Goal: Navigation & Orientation: Find specific page/section

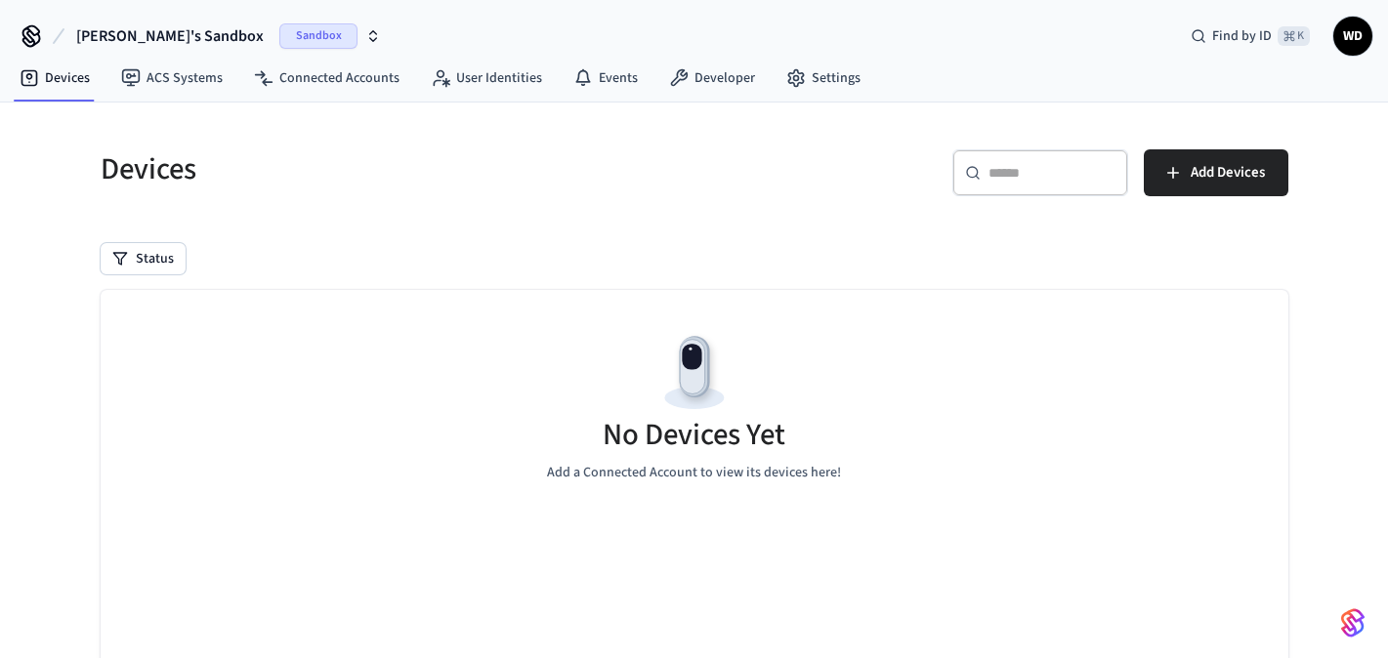
click at [1357, 37] on span "WD" at bounding box center [1352, 36] width 35 height 35
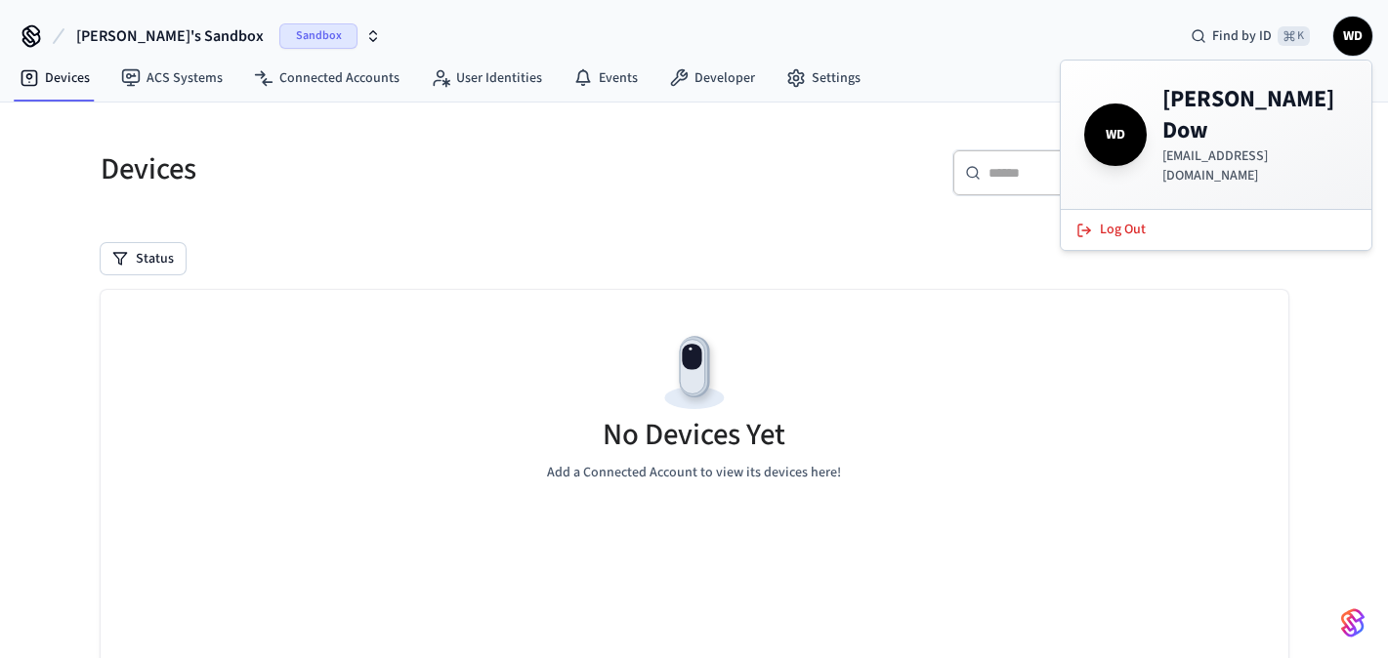
click at [1357, 37] on span "WD" at bounding box center [1352, 36] width 35 height 35
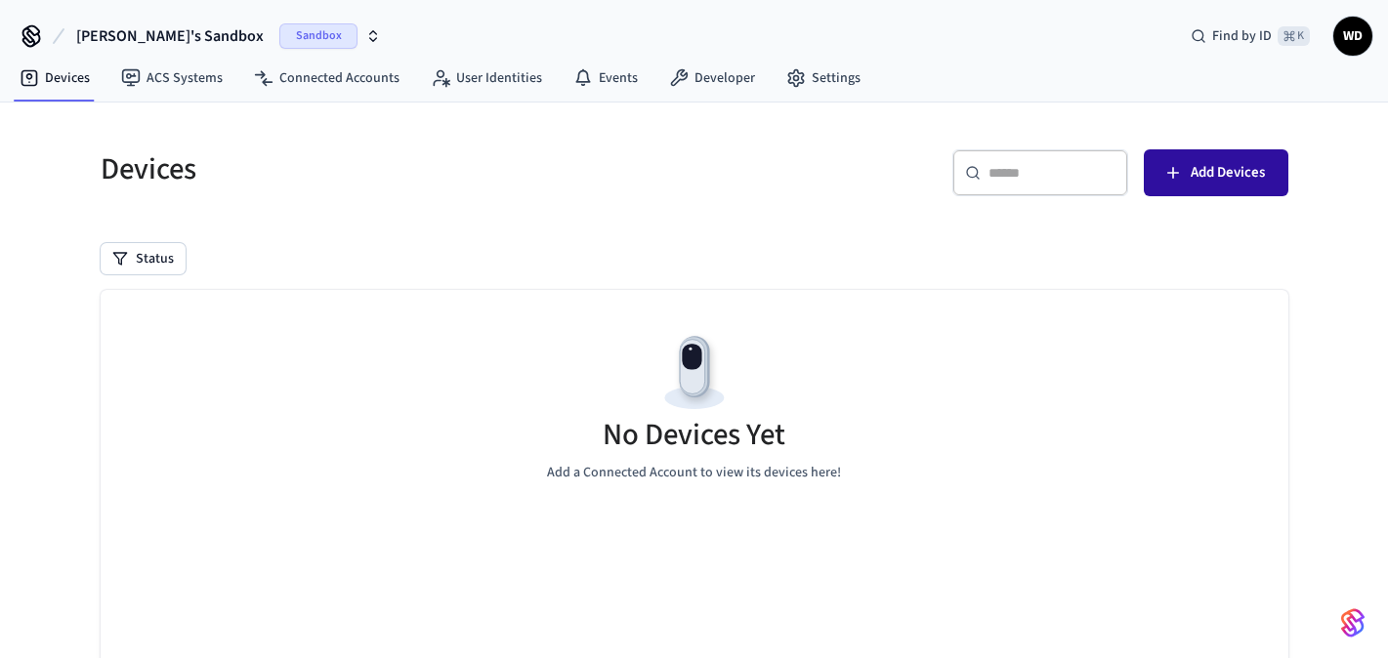
click at [1192, 162] on span "Add Devices" at bounding box center [1228, 172] width 74 height 25
click at [279, 39] on span "Sandbox" at bounding box center [318, 35] width 78 height 25
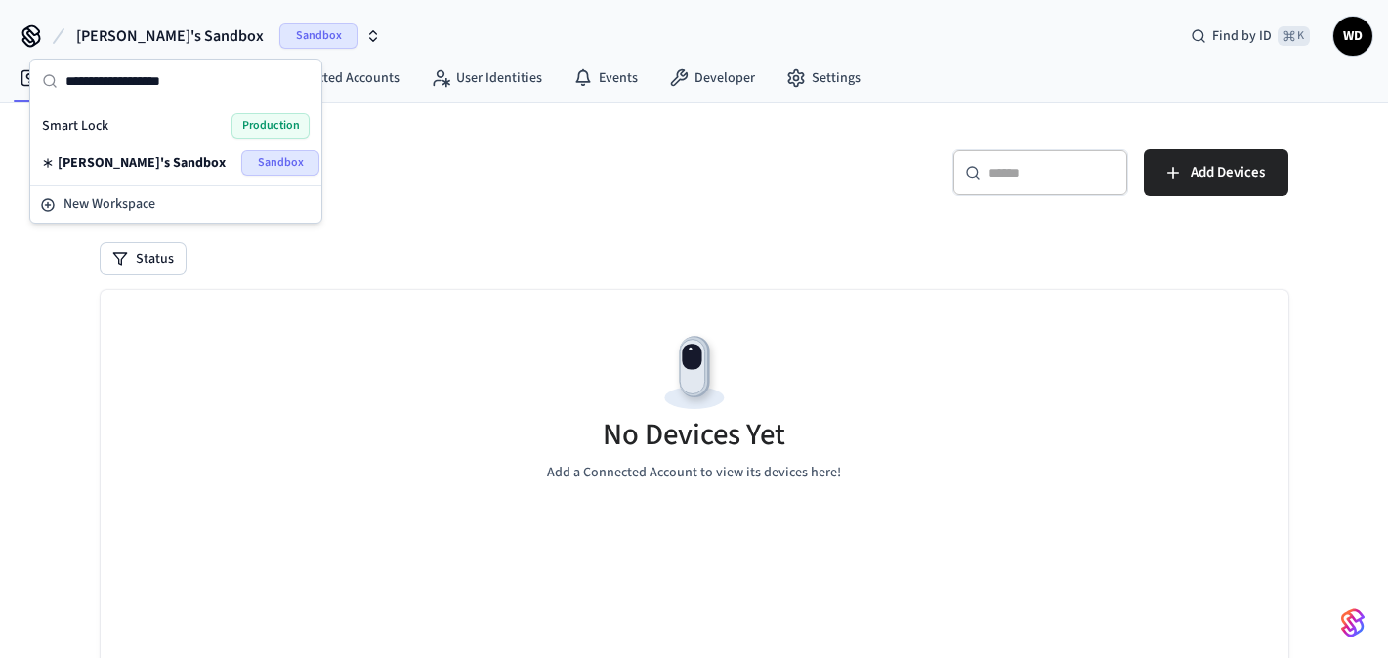
click at [243, 131] on span "Production" at bounding box center [271, 125] width 78 height 25
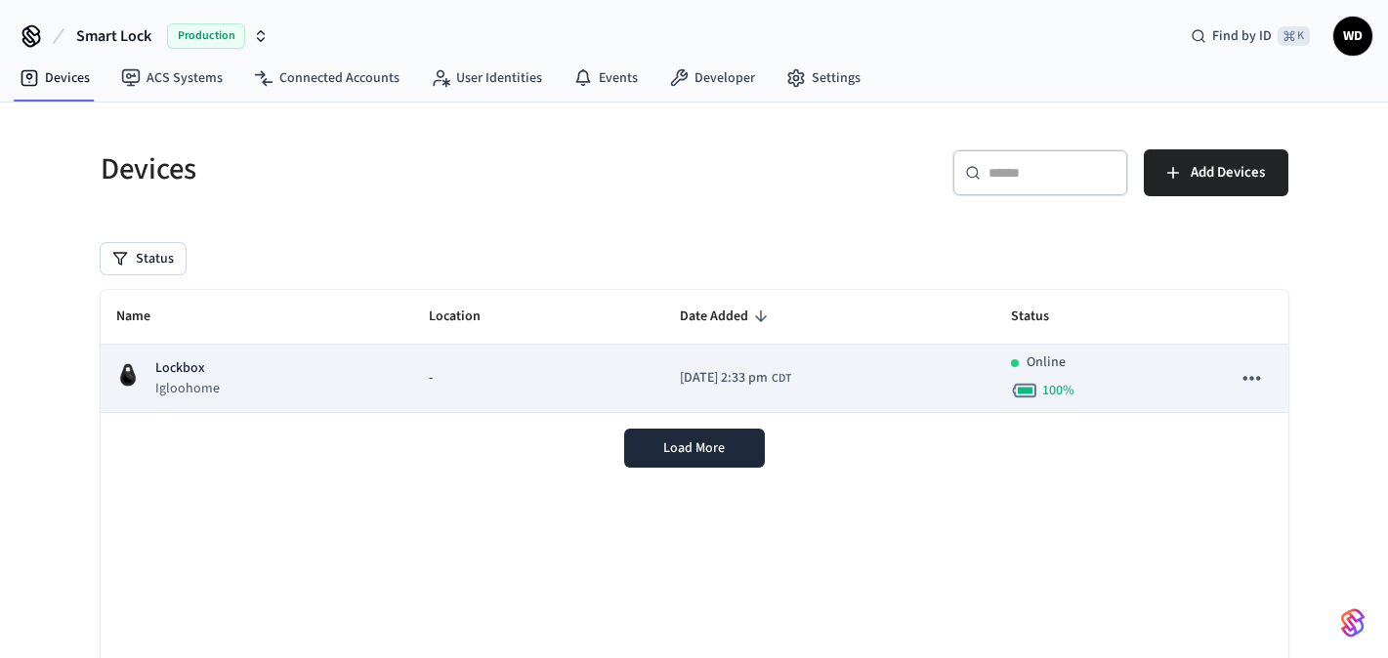
click at [427, 403] on td "-" at bounding box center [539, 379] width 252 height 68
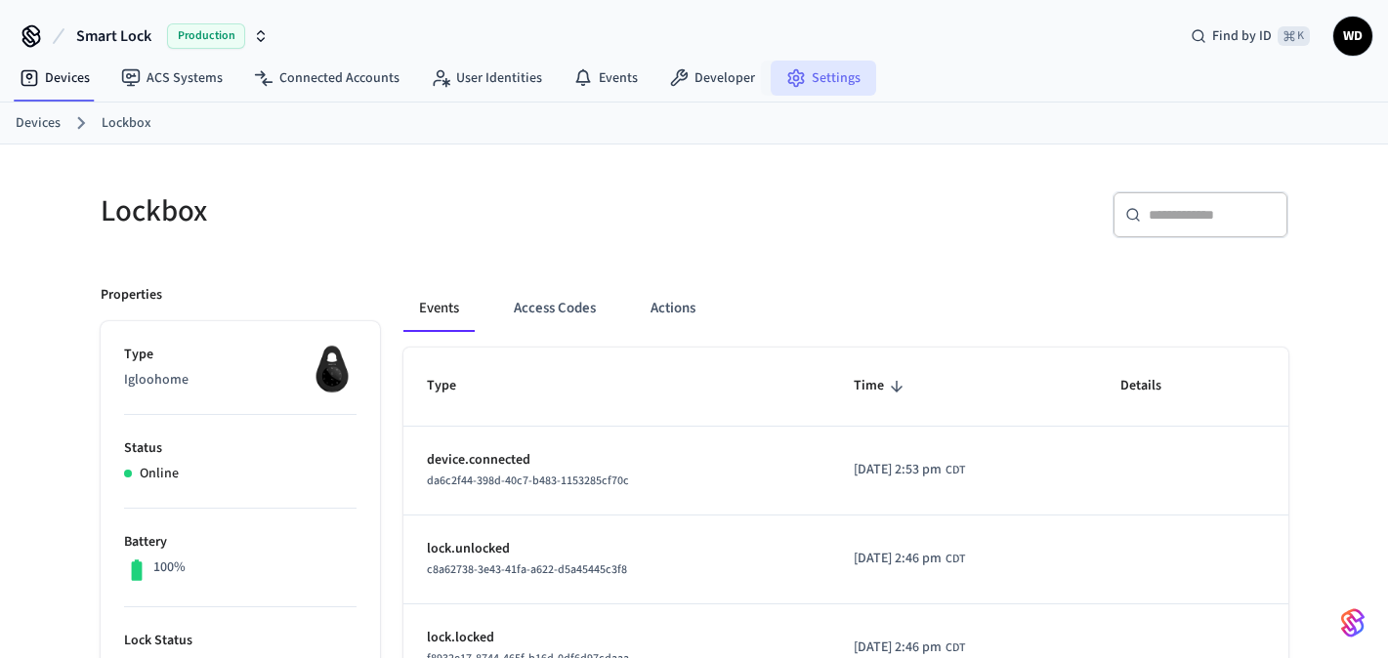
click at [786, 68] on icon at bounding box center [796, 78] width 20 height 20
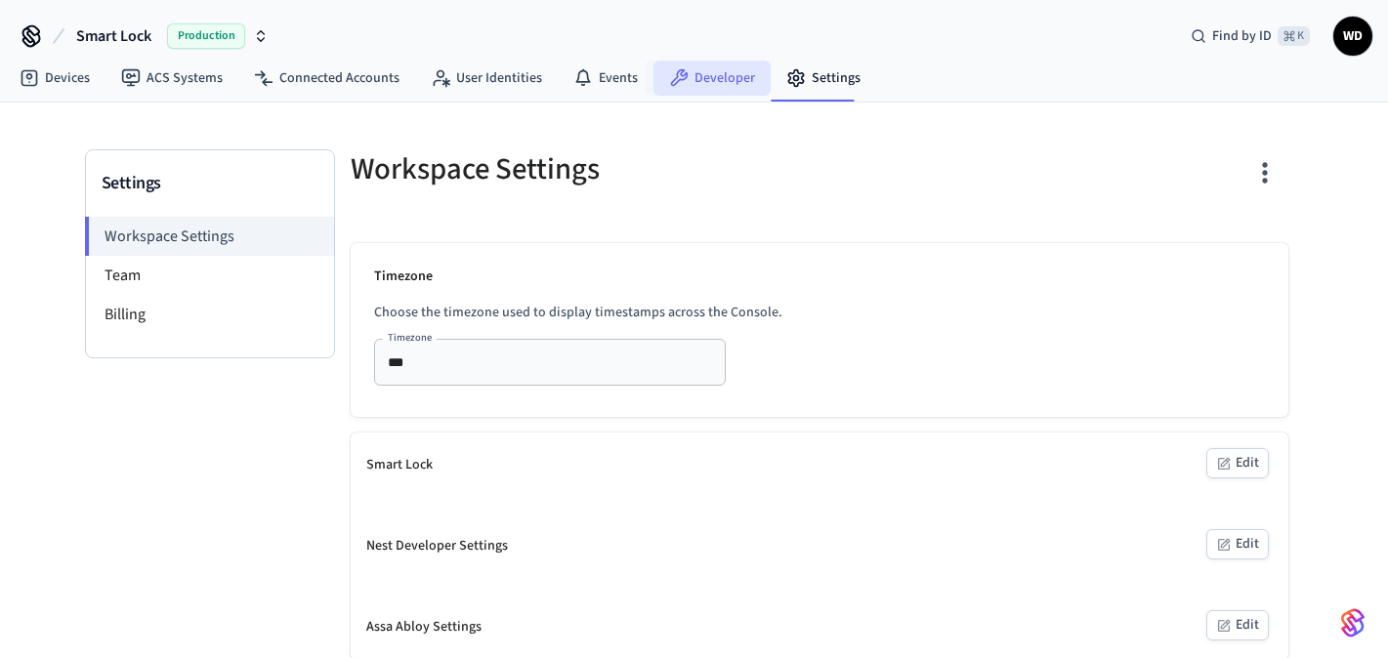
click at [711, 89] on link "Developer" at bounding box center [712, 78] width 117 height 35
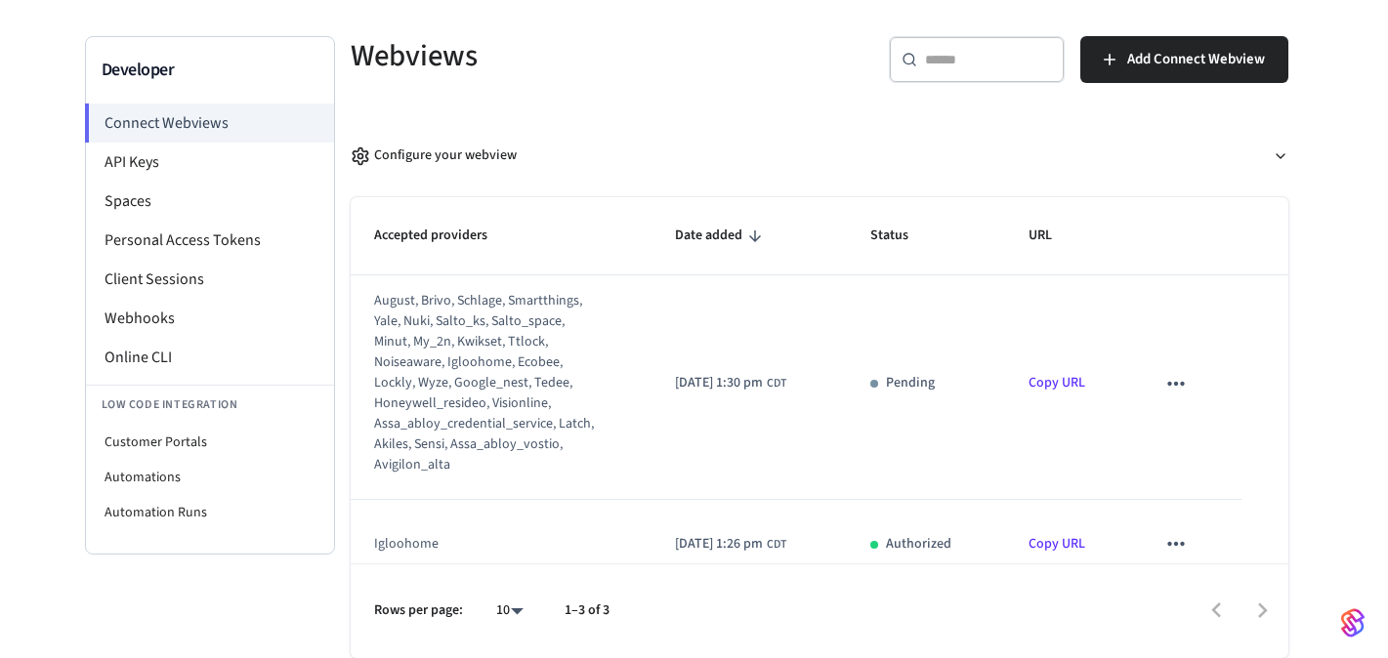
scroll to position [15, 0]
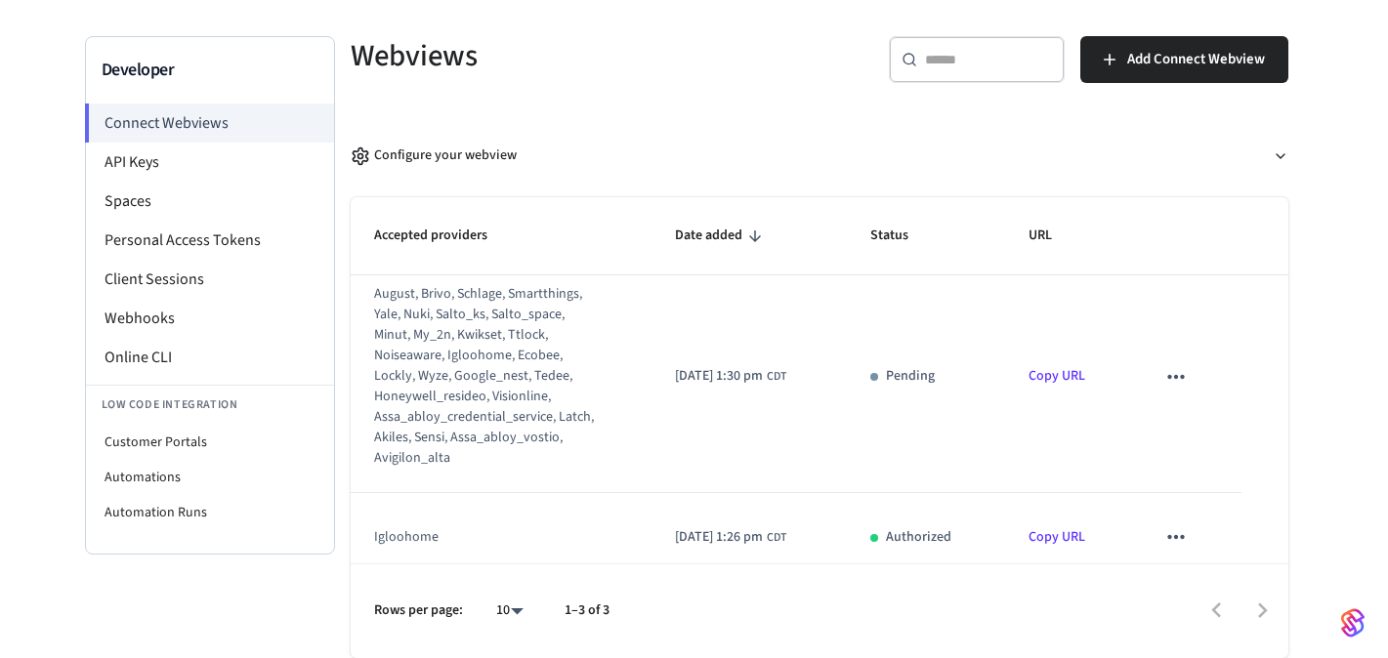
click at [1188, 371] on icon "sticky table" at bounding box center [1175, 376] width 25 height 25
click at [1196, 436] on icon at bounding box center [1200, 441] width 9 height 12
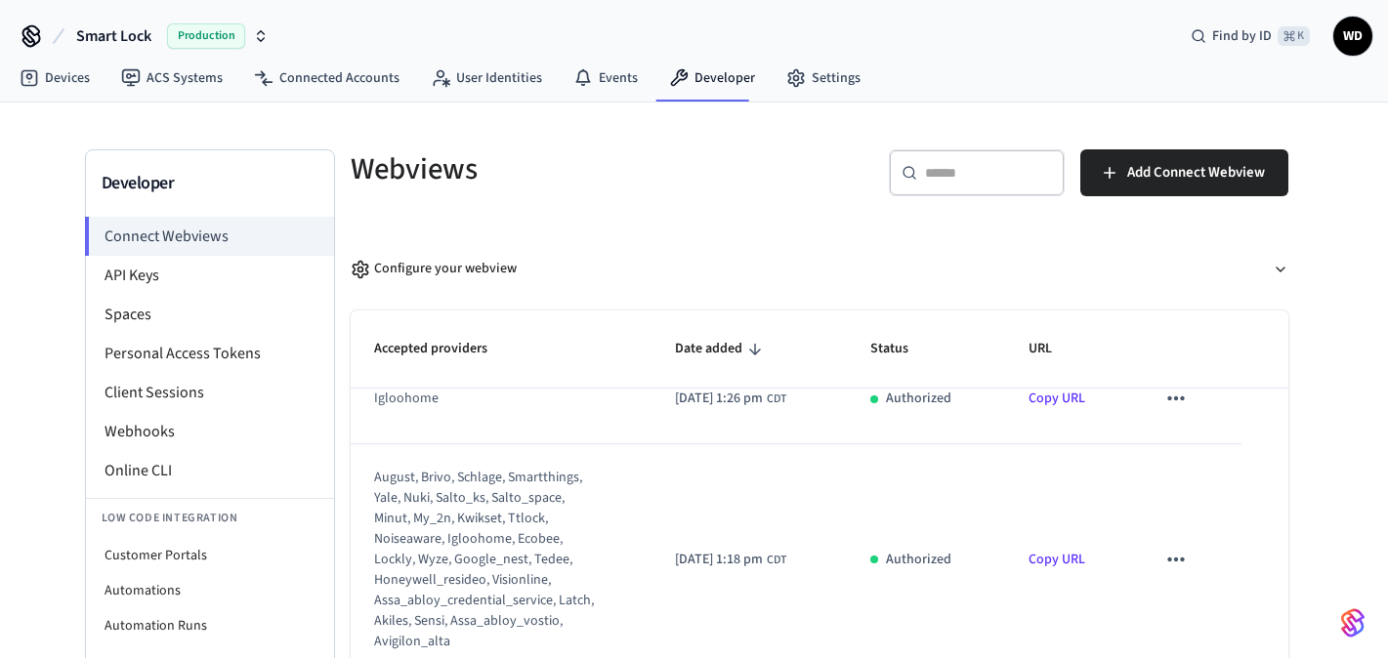
scroll to position [113, 0]
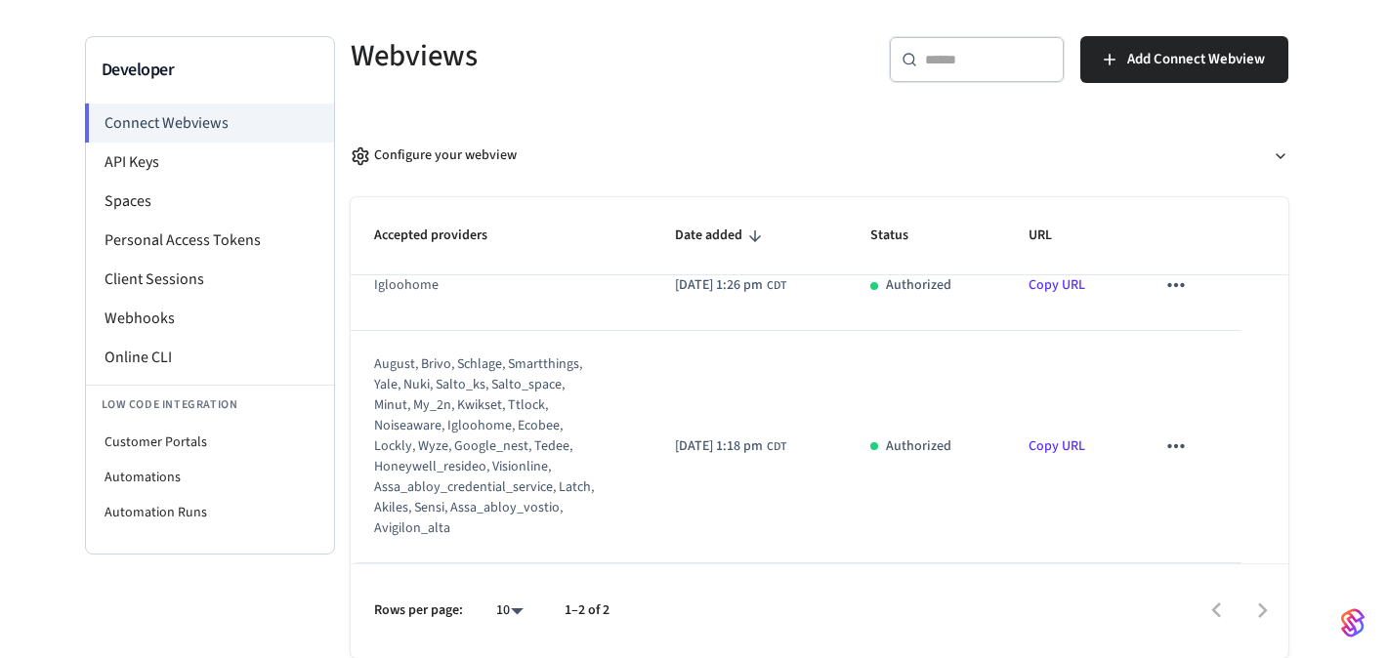
click at [1182, 437] on icon "sticky table" at bounding box center [1175, 446] width 25 height 25
click at [1199, 502] on icon at bounding box center [1201, 509] width 16 height 16
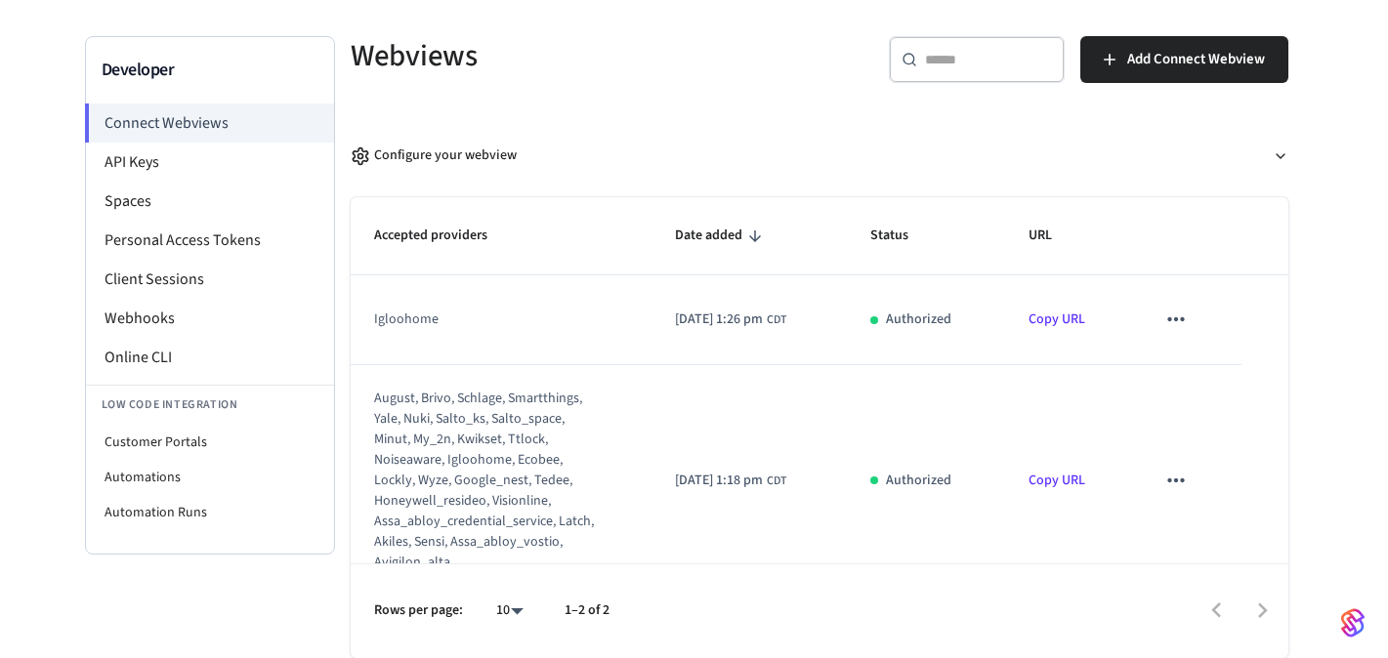
scroll to position [34, 0]
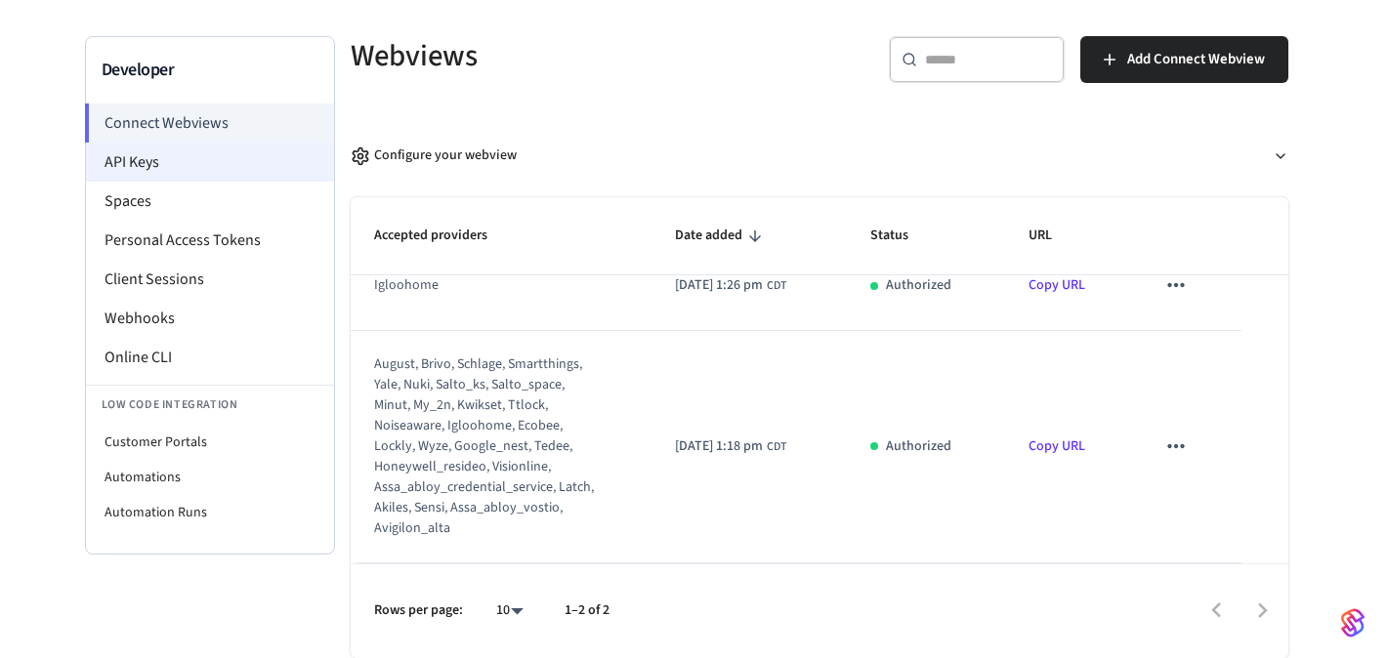
click at [212, 164] on li "API Keys" at bounding box center [210, 162] width 248 height 39
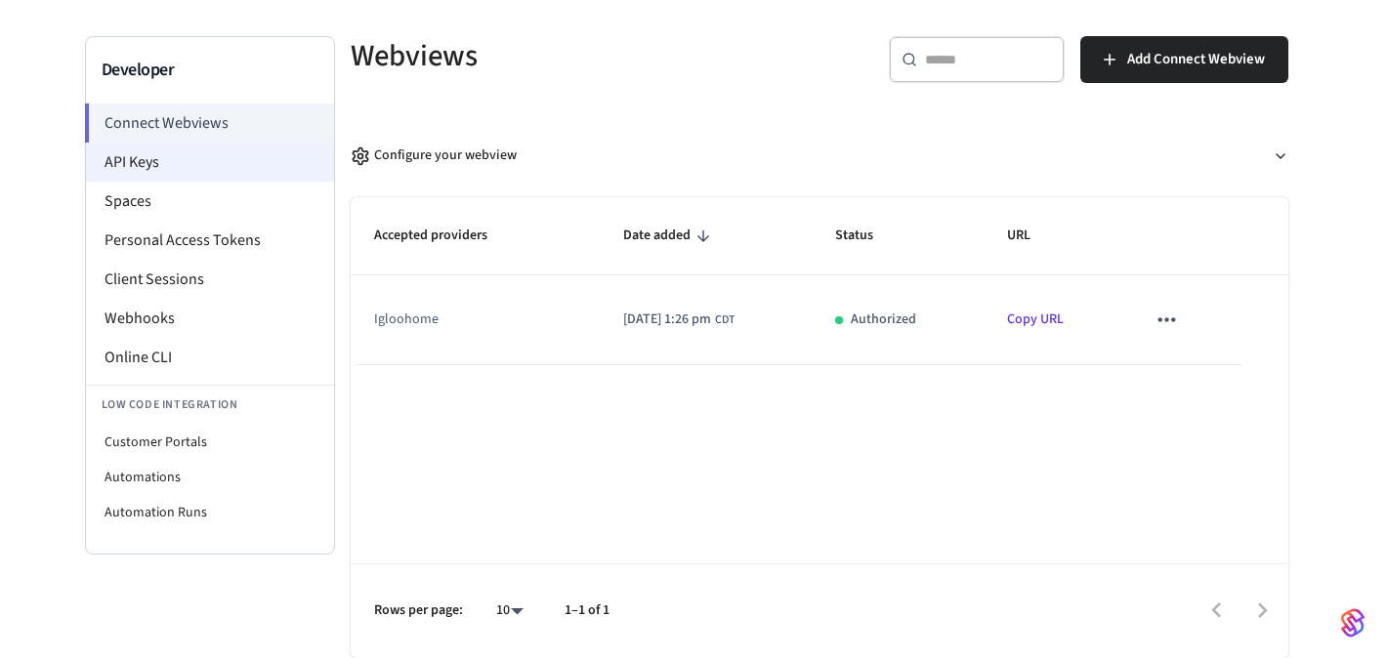
scroll to position [0, 0]
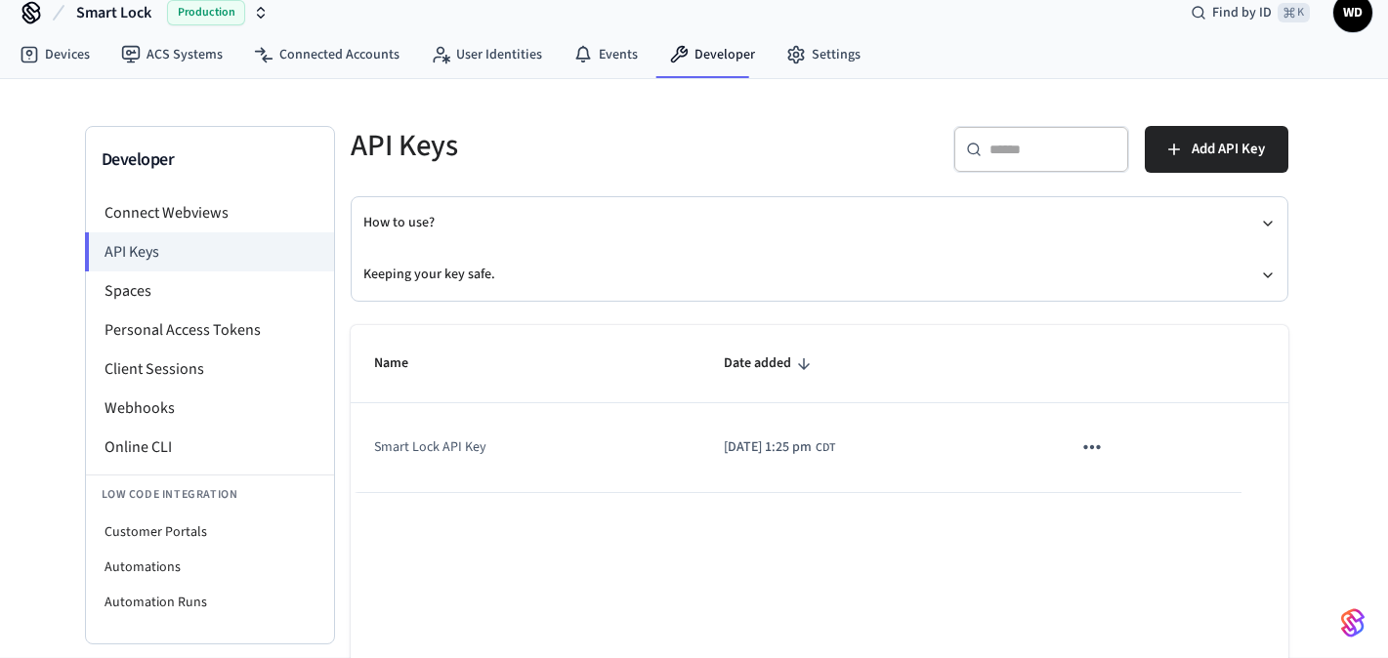
scroll to position [26, 0]
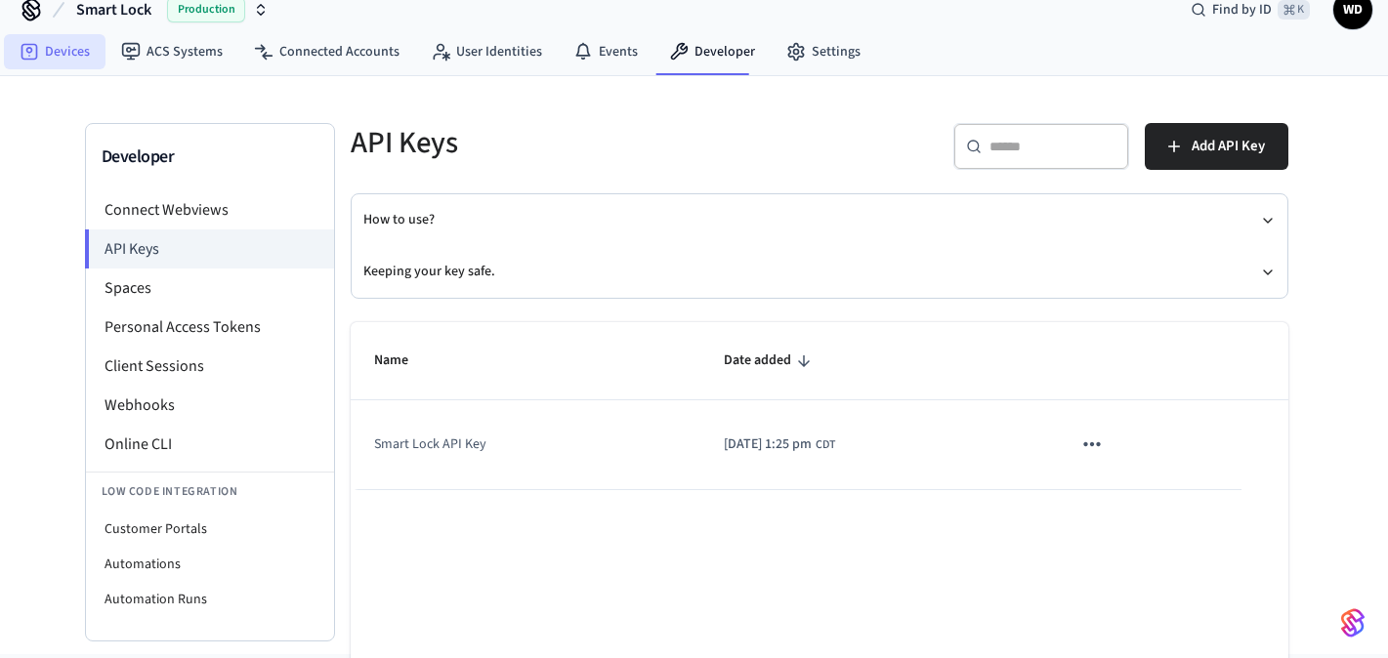
click at [82, 58] on link "Devices" at bounding box center [55, 51] width 102 height 35
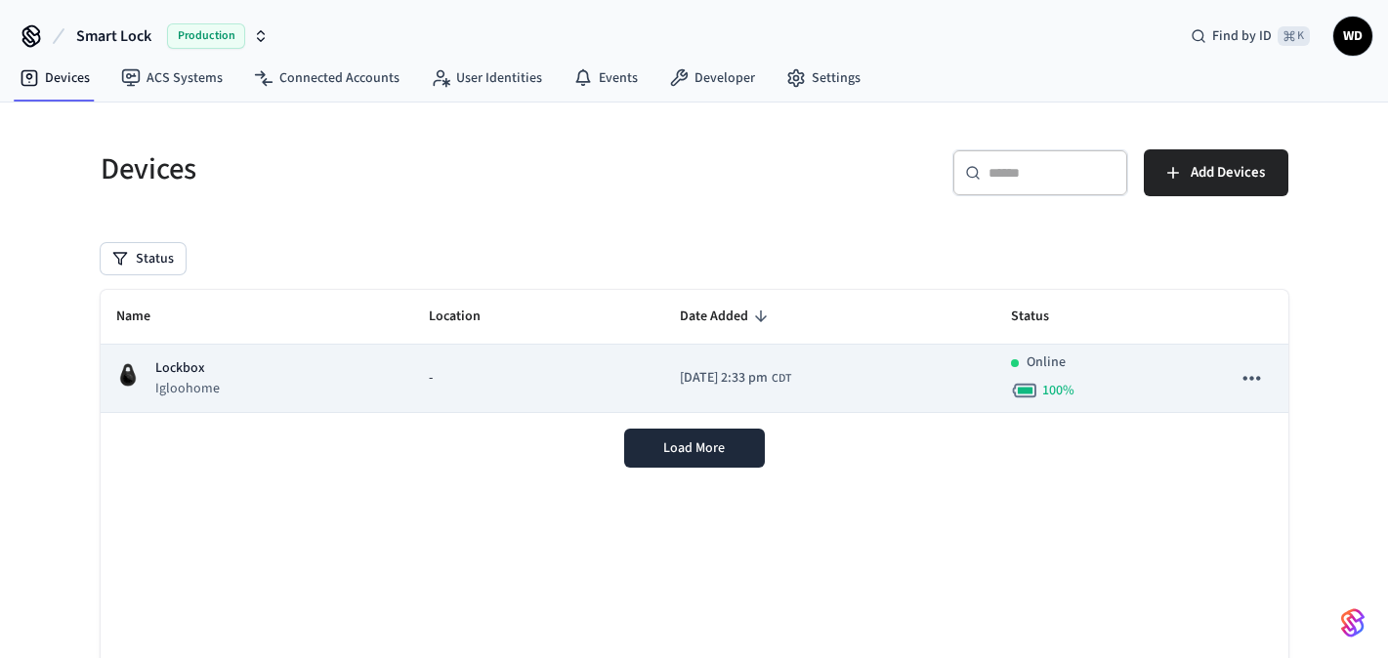
click at [424, 366] on td "-" at bounding box center [539, 379] width 252 height 68
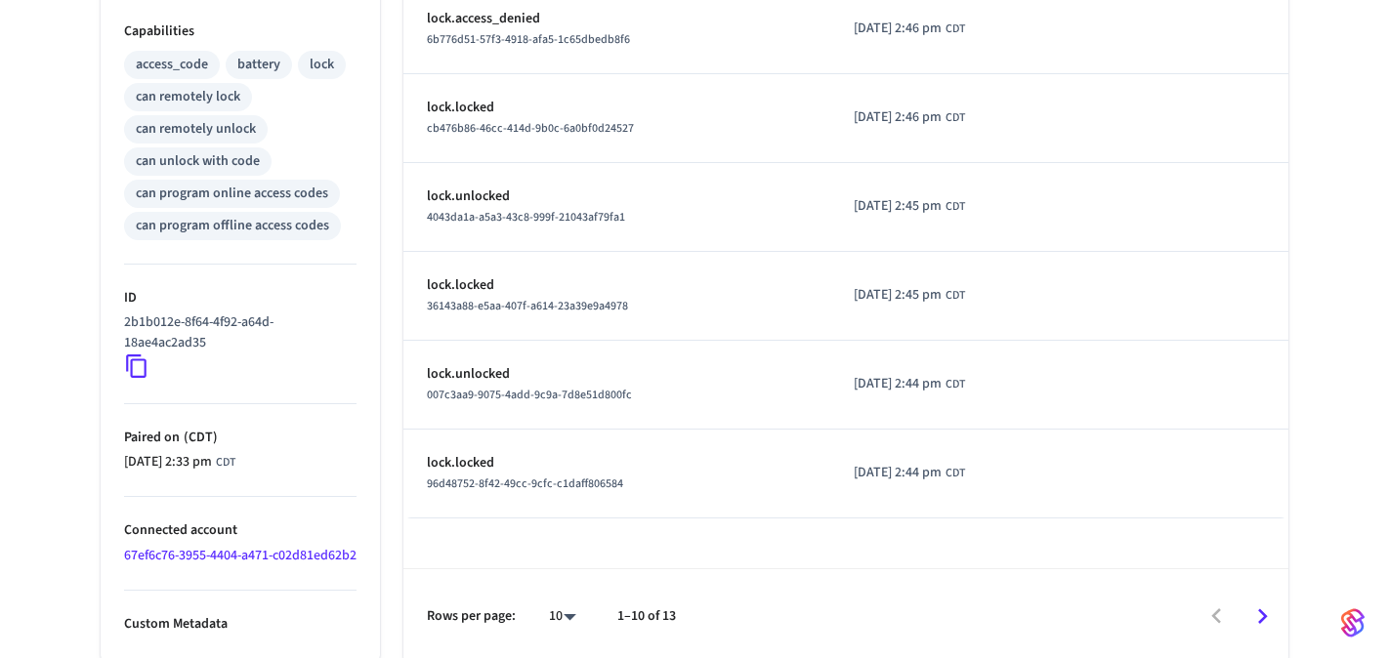
scroll to position [823, 0]
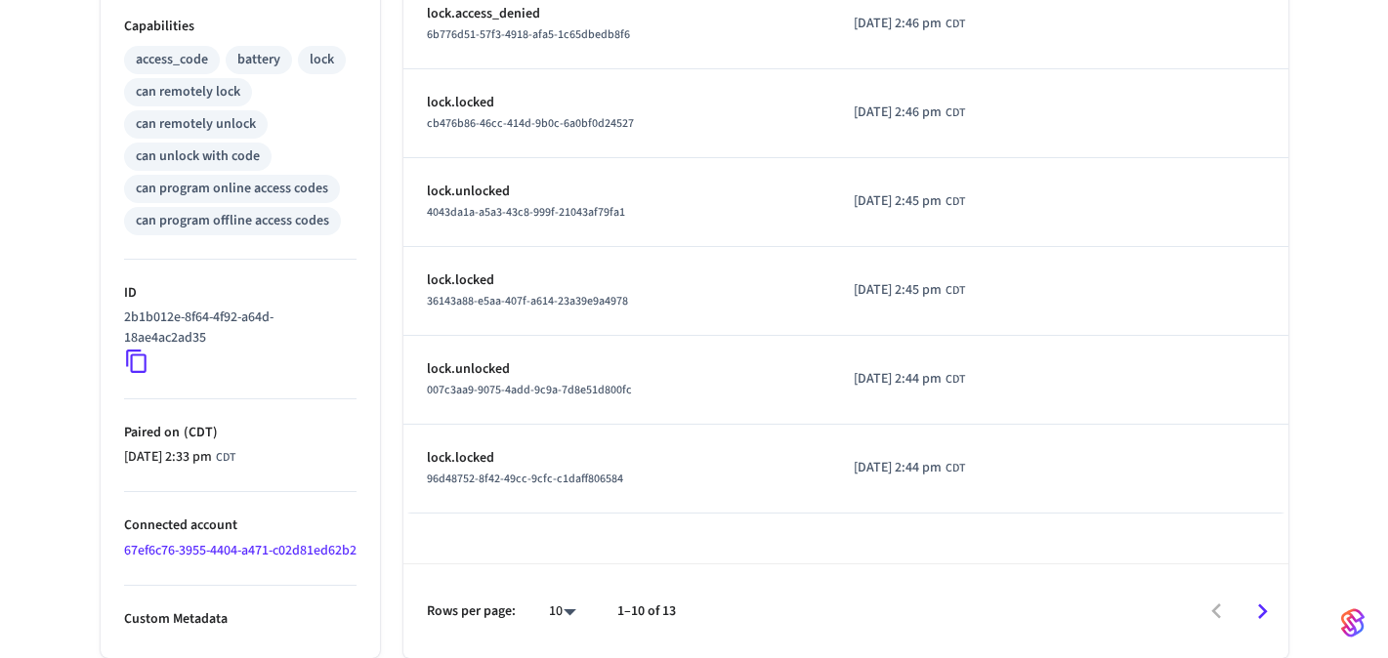
click at [137, 349] on icon at bounding box center [136, 361] width 25 height 25
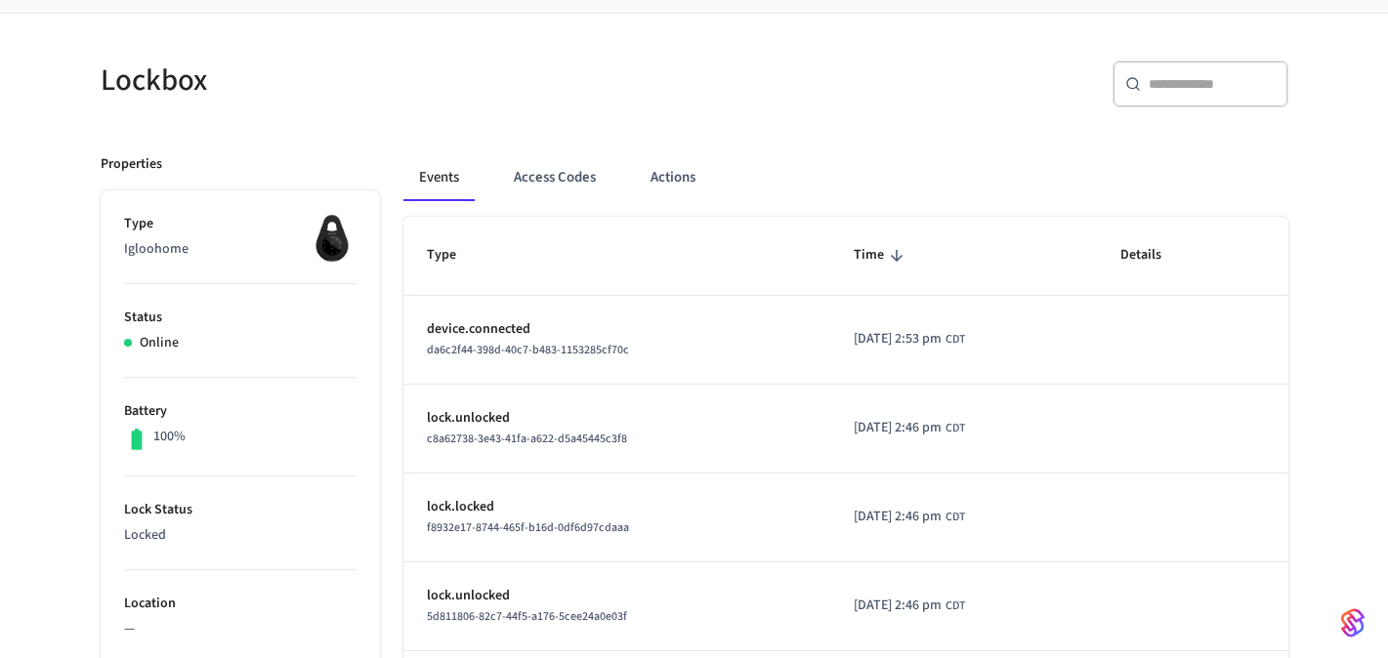
scroll to position [0, 0]
